Goal: Use online tool/utility: Utilize a website feature to perform a specific function

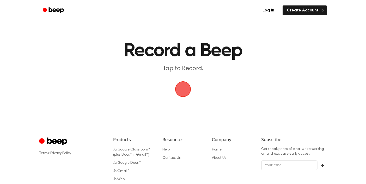
click at [185, 87] on span "button" at bounding box center [182, 89] width 23 height 23
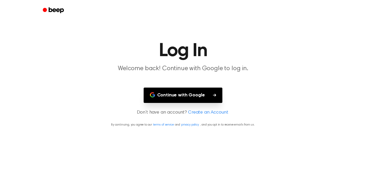
click at [210, 97] on button "Continue with Google" at bounding box center [183, 95] width 79 height 15
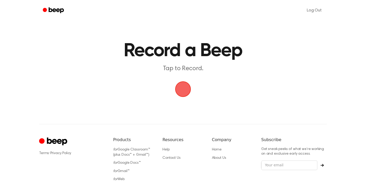
click at [185, 87] on span "button" at bounding box center [182, 89] width 21 height 21
click at [180, 86] on span "button" at bounding box center [183, 89] width 22 height 22
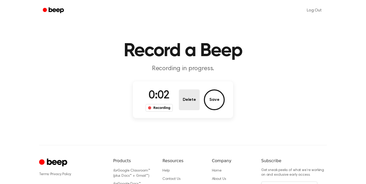
click at [186, 96] on button "Delete" at bounding box center [189, 100] width 21 height 21
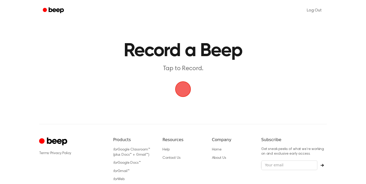
click at [185, 88] on span "button" at bounding box center [183, 89] width 22 height 22
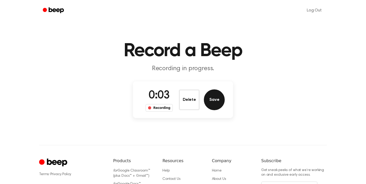
click at [216, 95] on button "Save" at bounding box center [214, 100] width 21 height 21
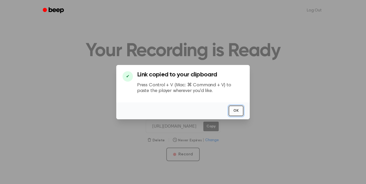
click at [239, 110] on button "OK" at bounding box center [235, 111] width 15 height 11
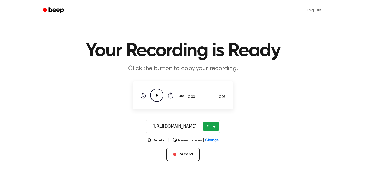
click at [208, 123] on button "Copy" at bounding box center [210, 127] width 15 height 10
